Goal: Check status: Check status

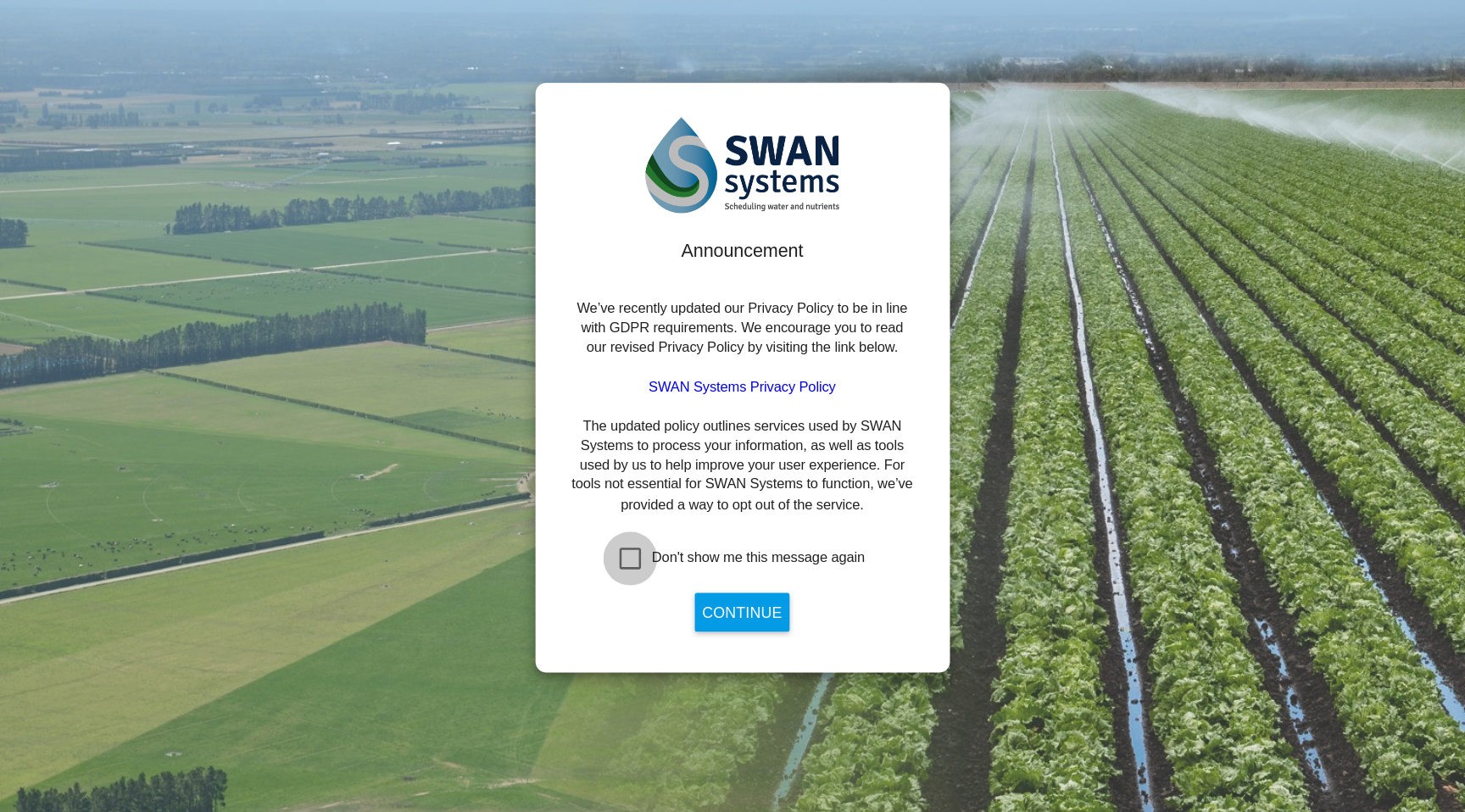
click at [648, 540] on div "Don't show me this message again" at bounding box center [644, 548] width 17 height 17
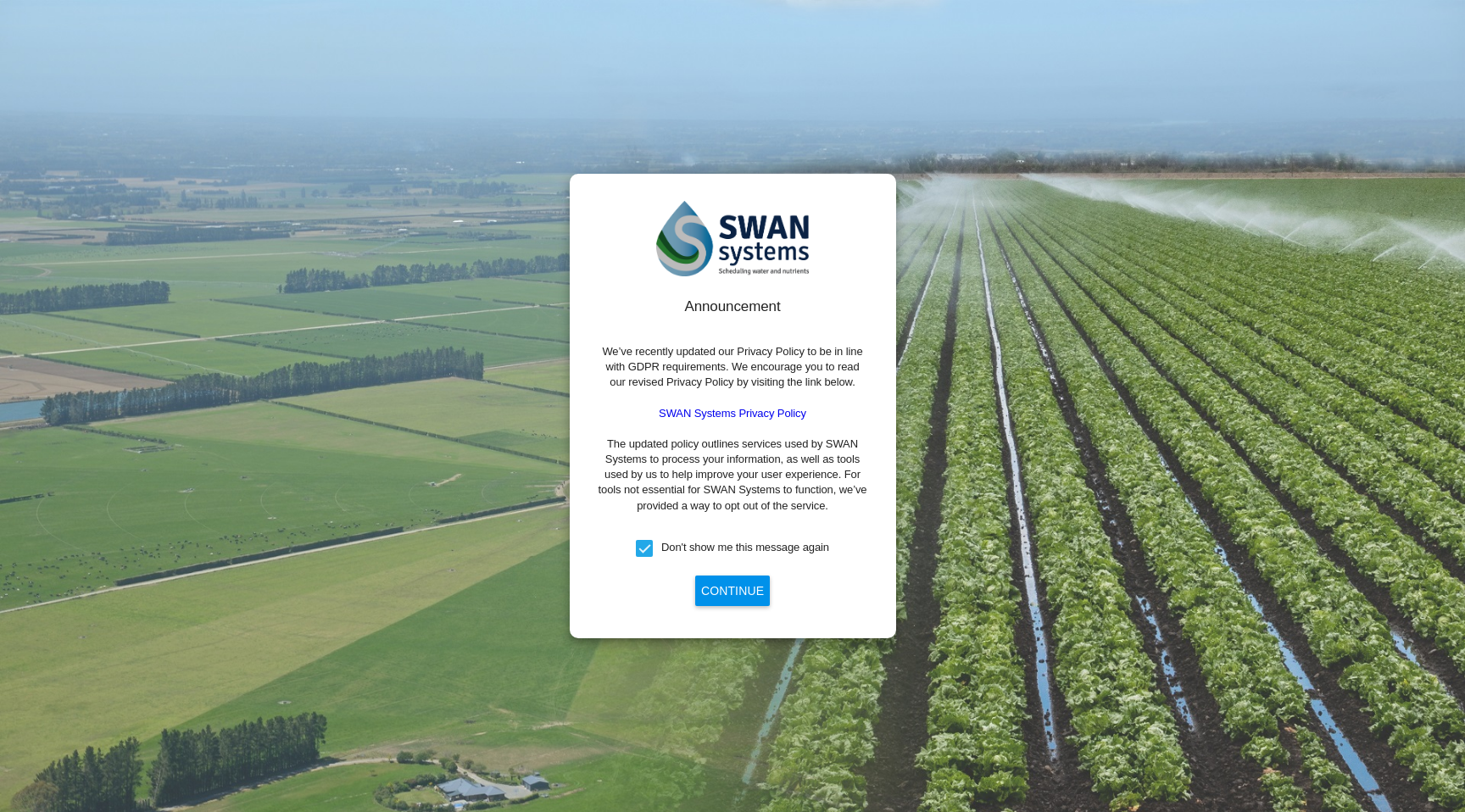
click at [710, 584] on button "Continue" at bounding box center [732, 591] width 75 height 30
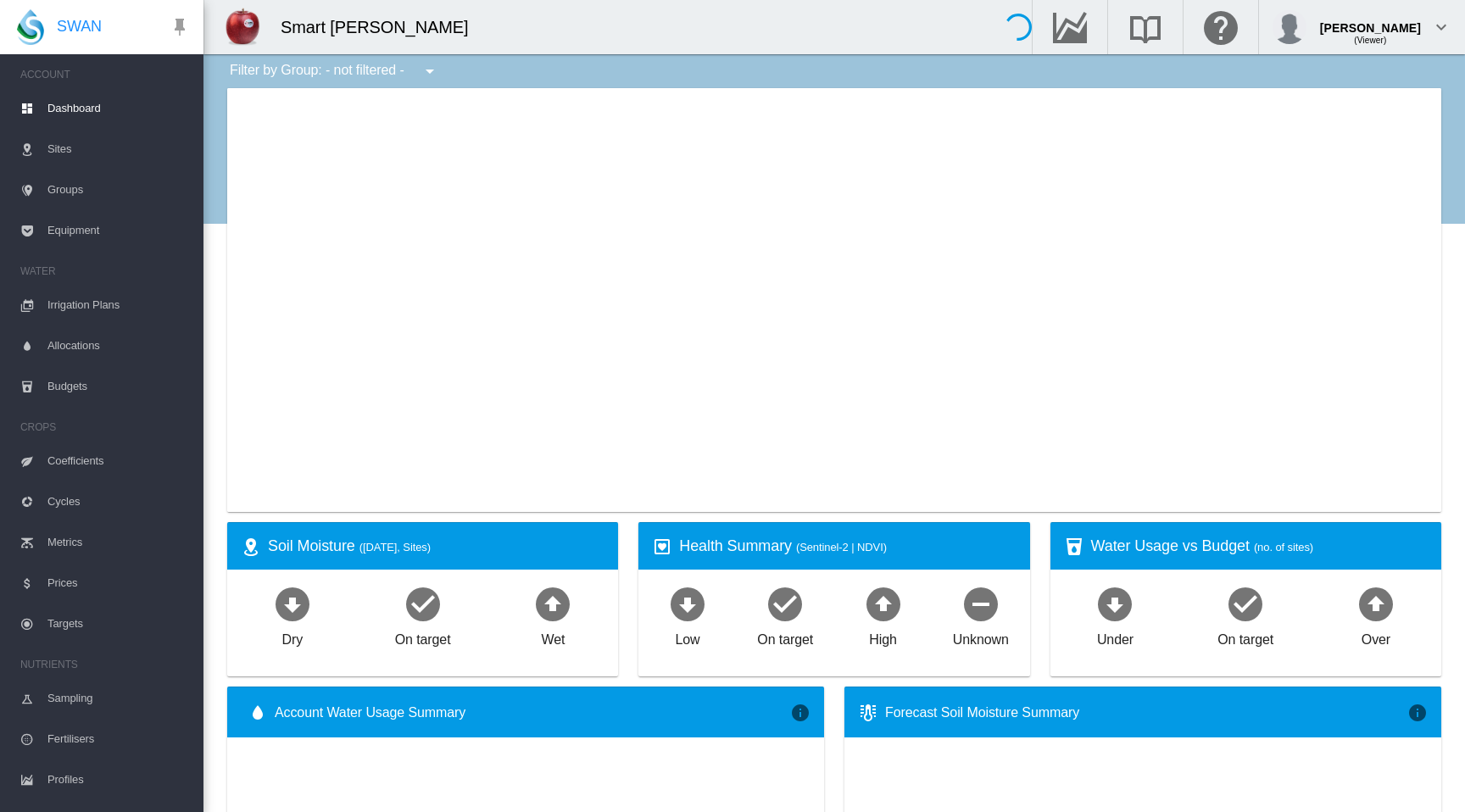
type input "**********"
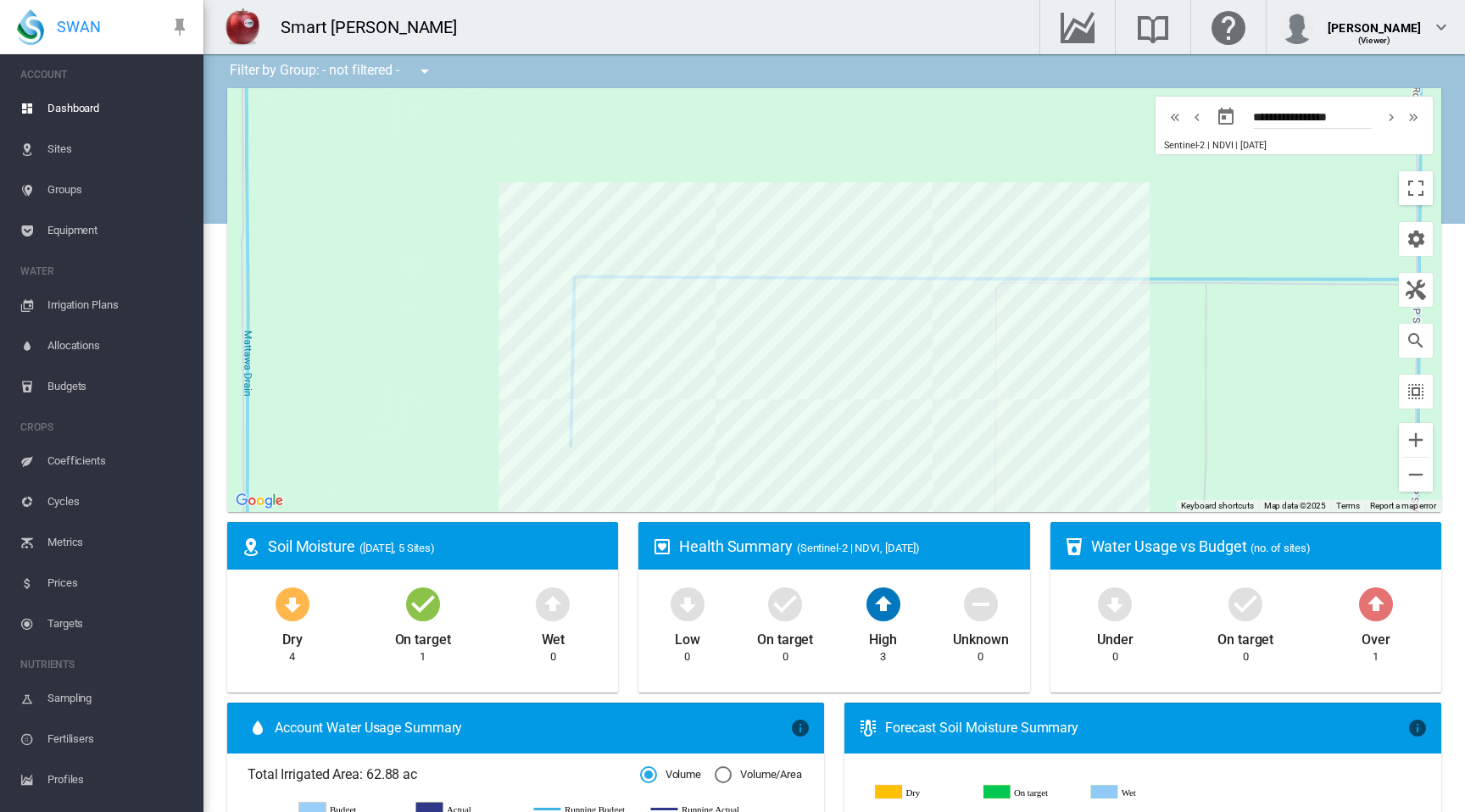
drag, startPoint x: 588, startPoint y: 359, endPoint x: 531, endPoint y: 446, distance: 104.0
click at [535, 445] on div at bounding box center [833, 300] width 1214 height 424
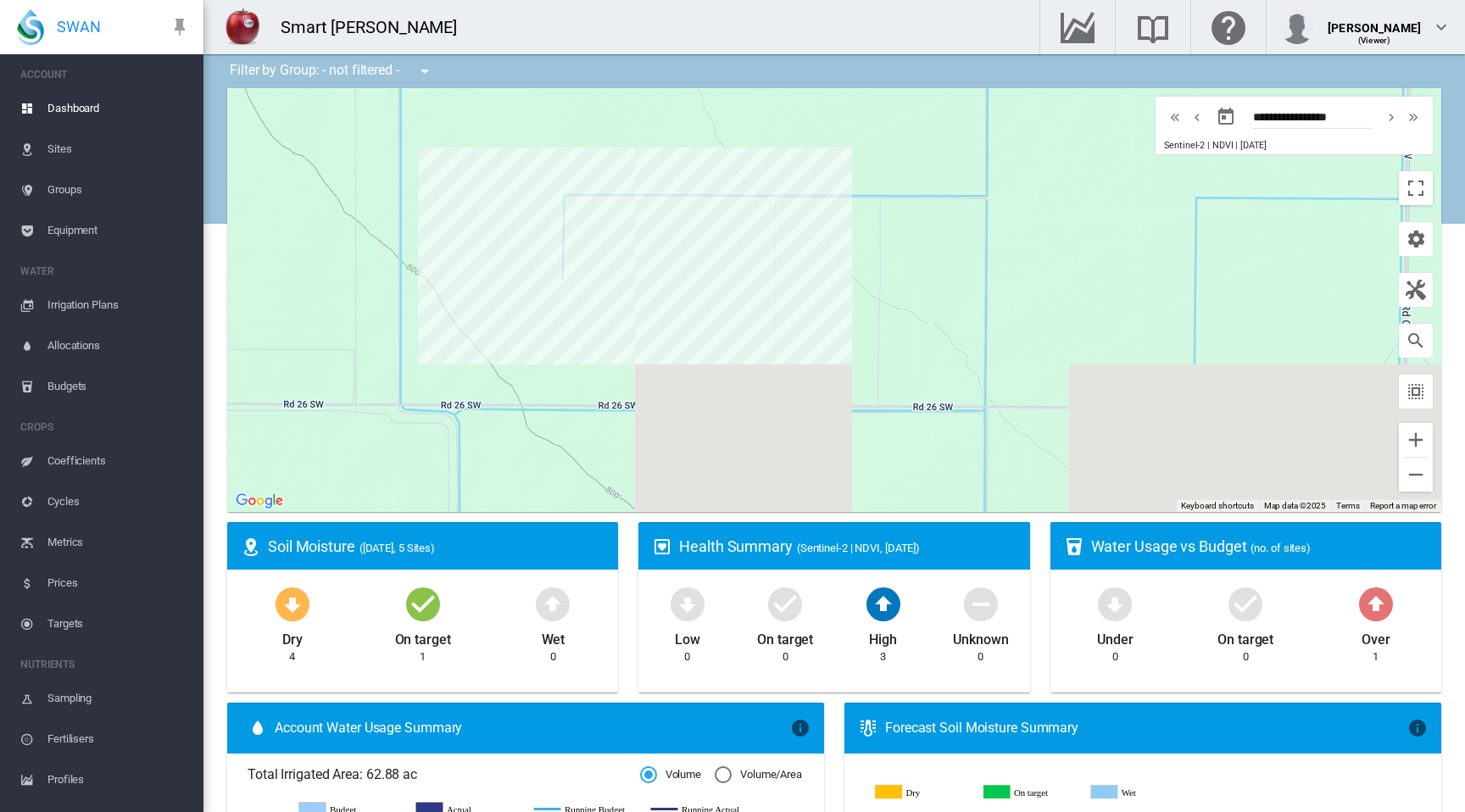
drag, startPoint x: 1033, startPoint y: 394, endPoint x: 900, endPoint y: 230, distance: 211.2
click at [900, 230] on div at bounding box center [833, 300] width 1214 height 424
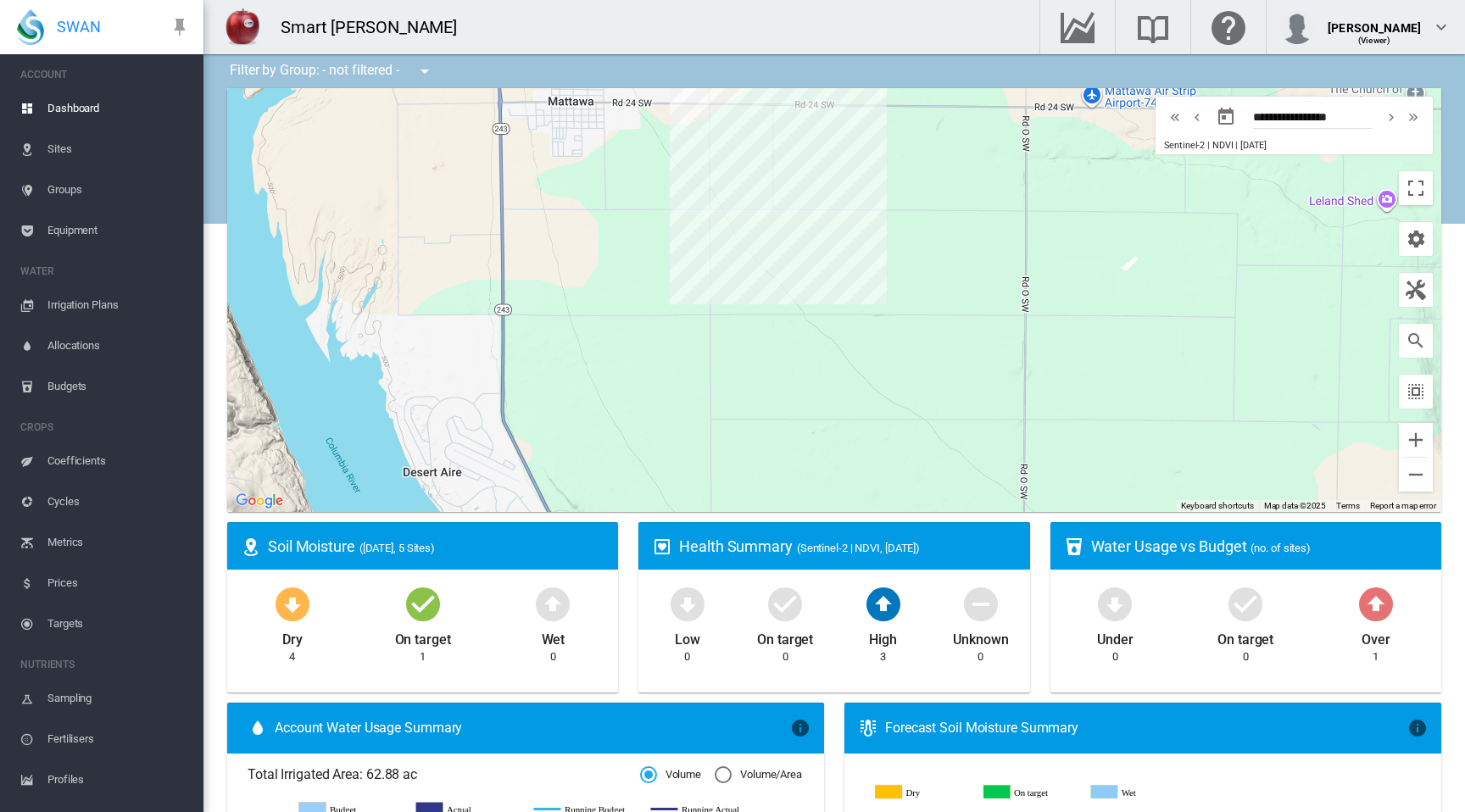
drag, startPoint x: 891, startPoint y: 189, endPoint x: 901, endPoint y: 276, distance: 87.6
click at [901, 276] on div at bounding box center [833, 300] width 1214 height 424
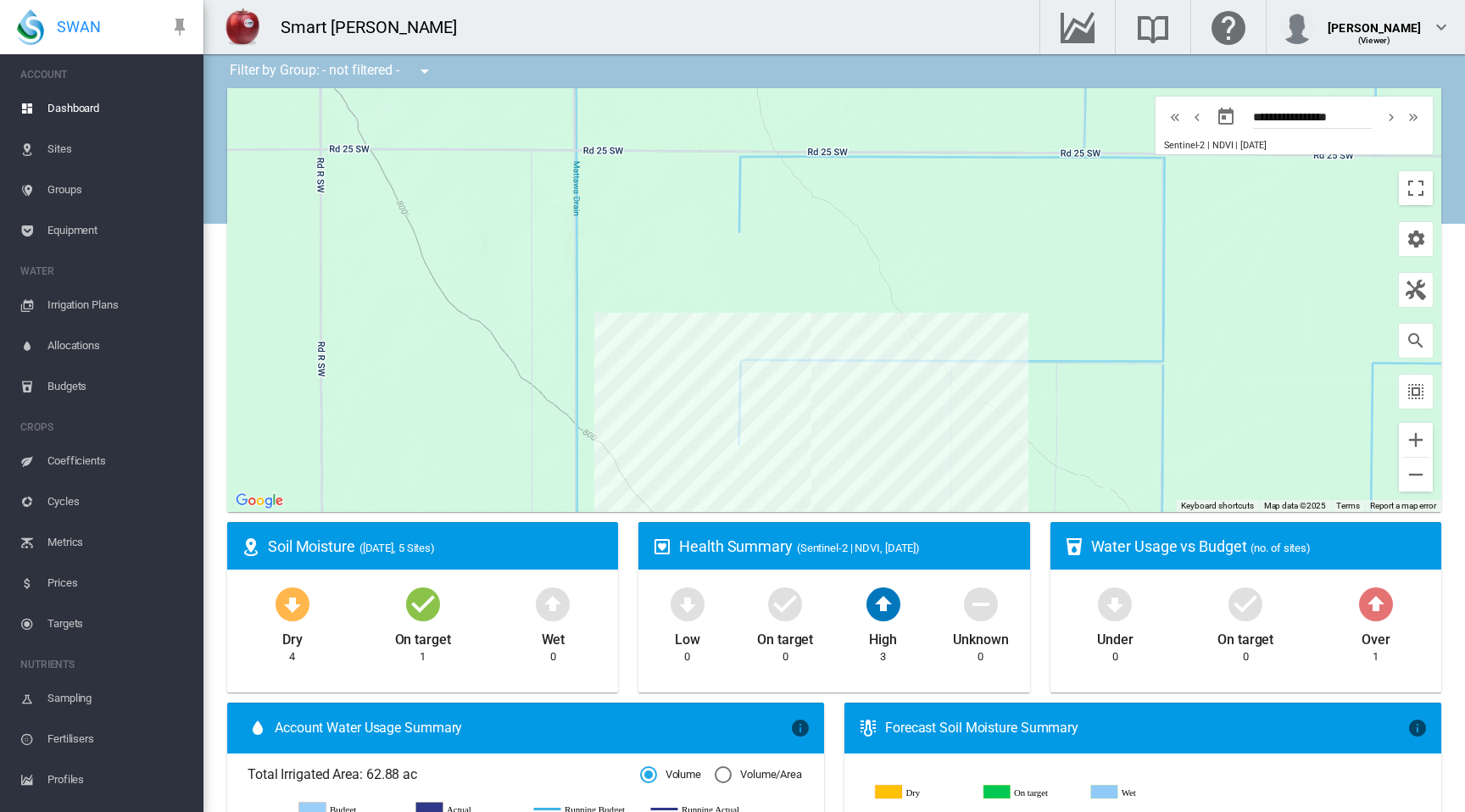
drag, startPoint x: 1131, startPoint y: 331, endPoint x: 871, endPoint y: 214, distance: 285.1
click at [871, 214] on div at bounding box center [833, 300] width 1214 height 424
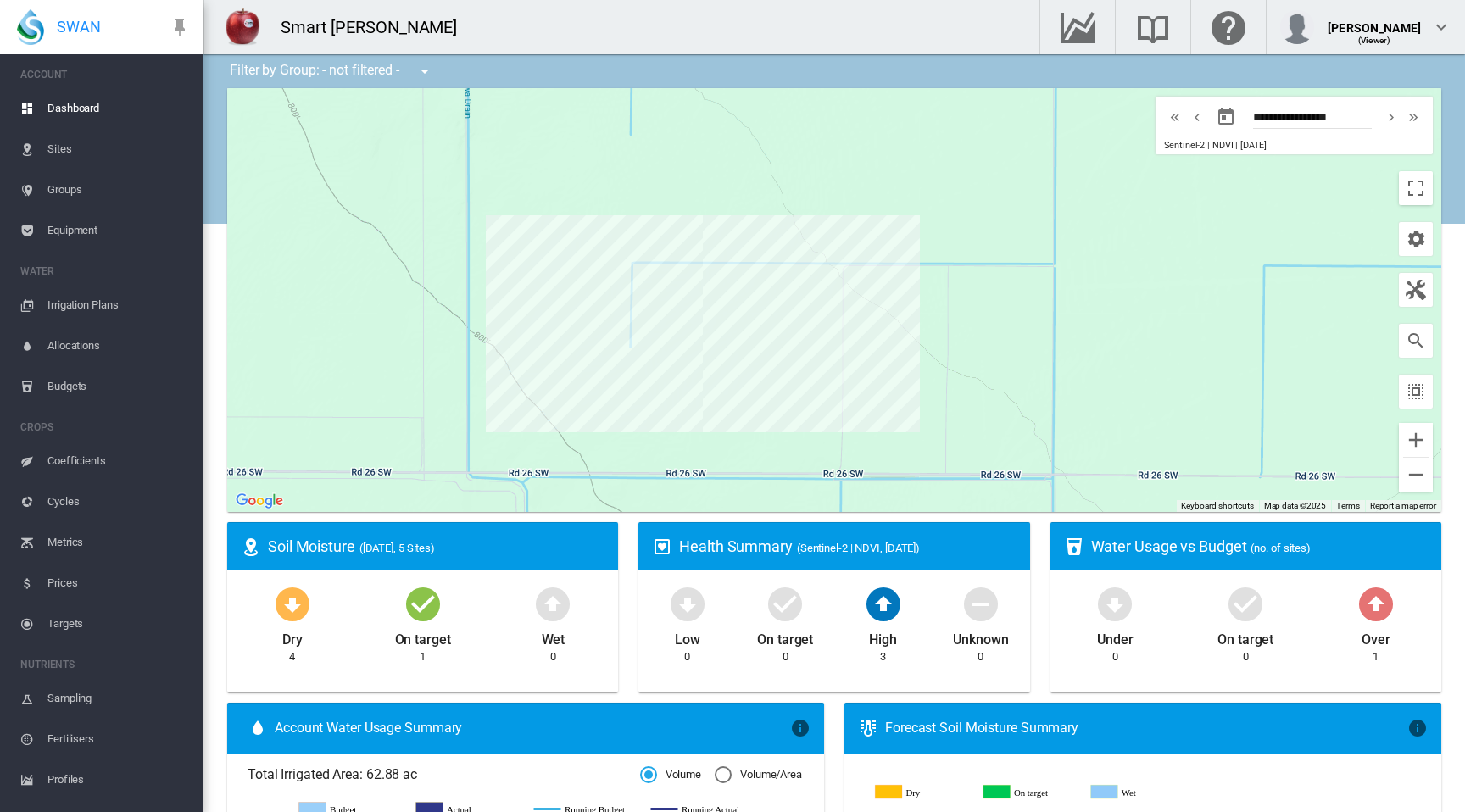
drag, startPoint x: 958, startPoint y: 307, endPoint x: 847, endPoint y: 215, distance: 144.2
click at [848, 215] on div at bounding box center [833, 300] width 1214 height 424
